Goal: Find specific page/section: Find specific page/section

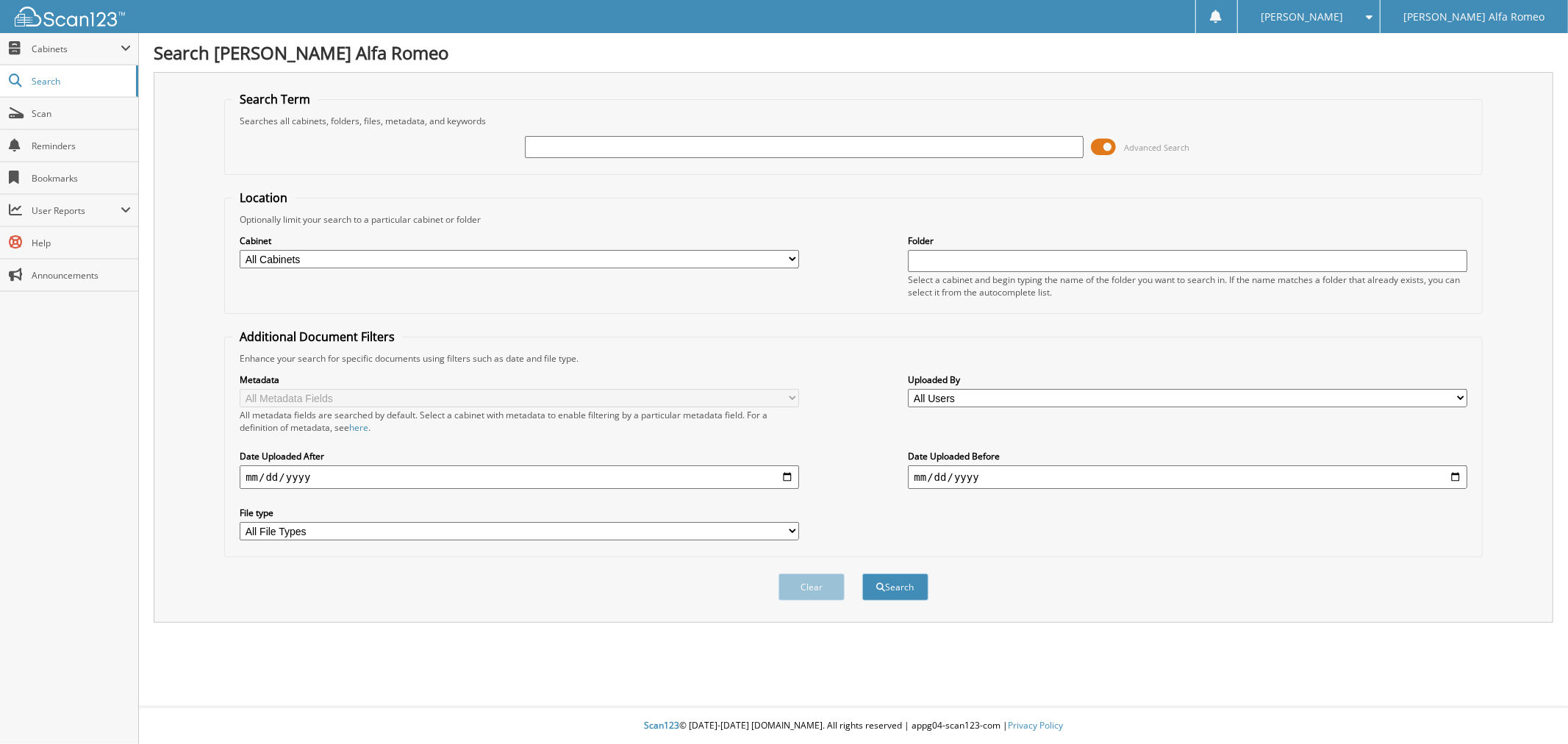
click at [557, 151] on input "text" at bounding box center [804, 147] width 559 height 22
type input "[US_VEHICLE_IDENTIFICATION_NUMBER]"
click at [882, 583] on span "submit" at bounding box center [882, 587] width 9 height 9
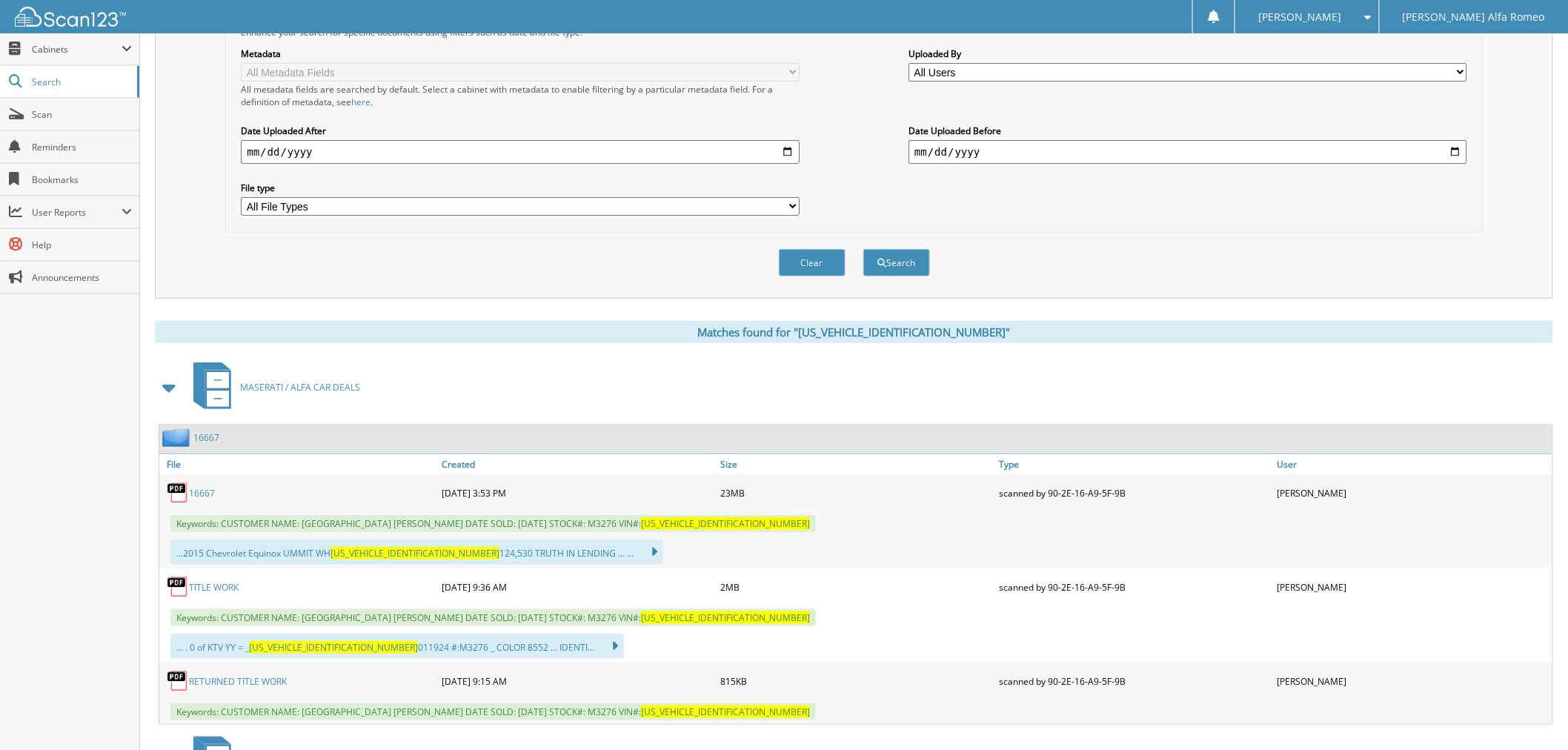
click at [198, 487] on link "16667" at bounding box center [202, 493] width 26 height 13
